Goal: Information Seeking & Learning: Learn about a topic

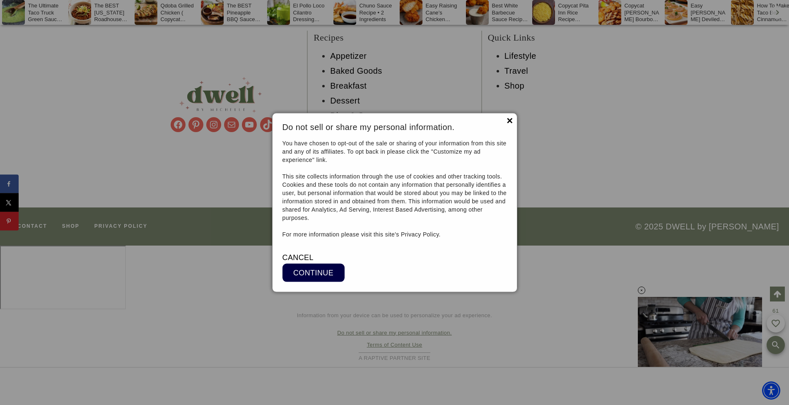
scroll to position [8915, 0]
